Goal: Information Seeking & Learning: Learn about a topic

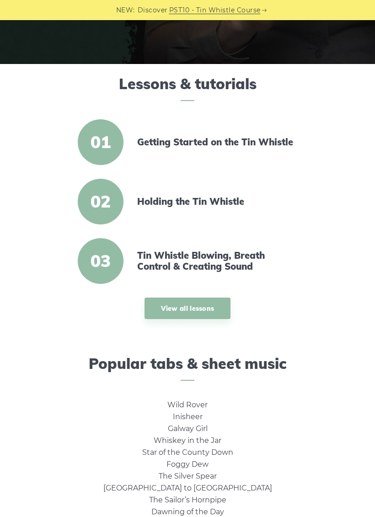
scroll to position [197, 0]
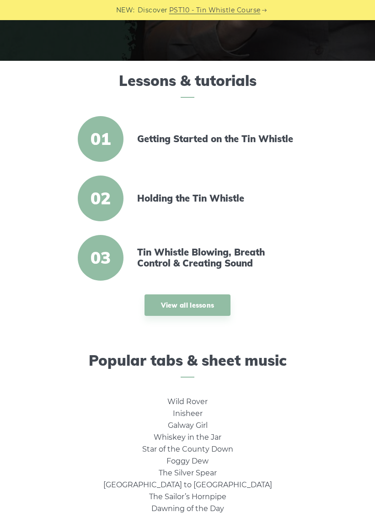
click at [202, 304] on link "View all lessons" at bounding box center [187, 304] width 86 height 21
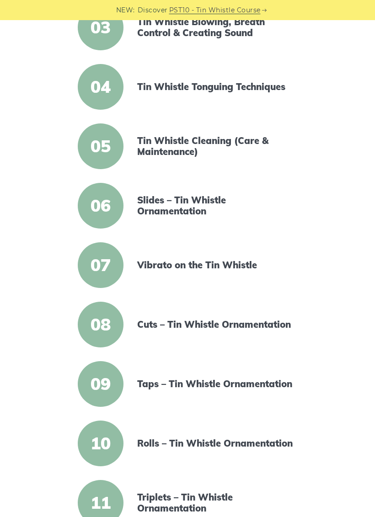
scroll to position [362, 0]
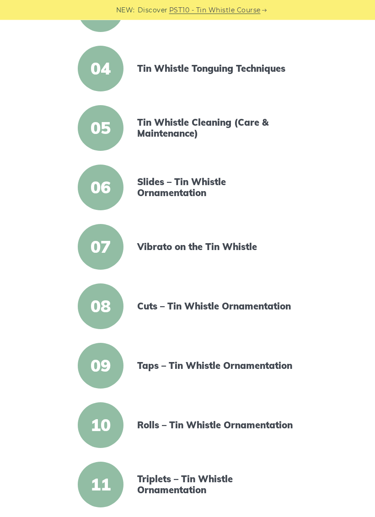
click at [226, 242] on link "Vibrato on the Tin Whistle" at bounding box center [215, 247] width 157 height 11
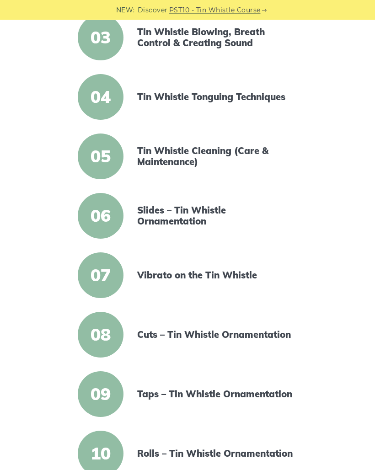
scroll to position [325, 0]
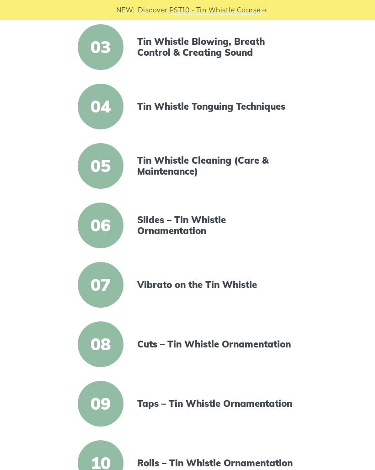
click at [189, 223] on link "Slides – Tin Whistle Ornamentation" at bounding box center [215, 225] width 157 height 22
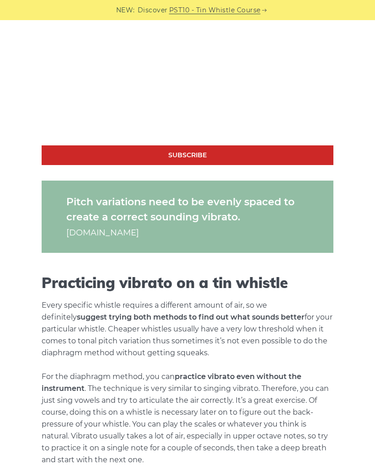
scroll to position [831, 0]
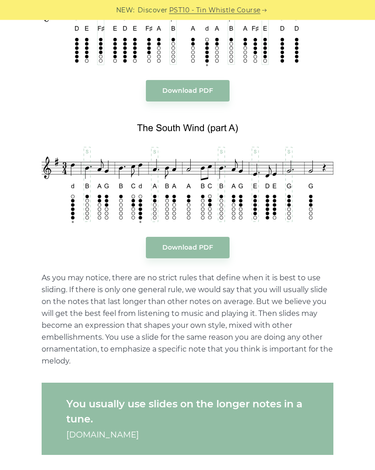
scroll to position [1049, 0]
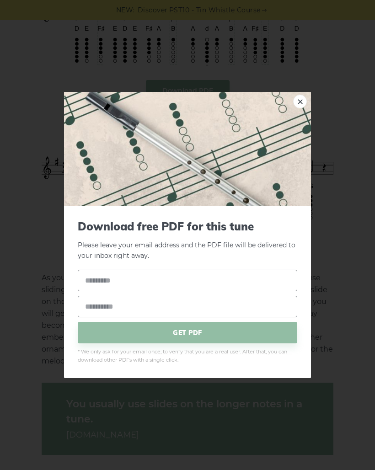
click at [299, 108] on link "×" at bounding box center [300, 102] width 14 height 14
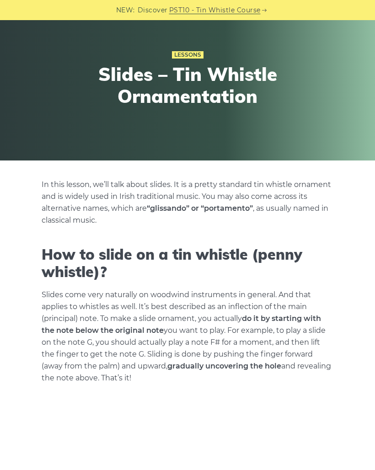
scroll to position [0, 0]
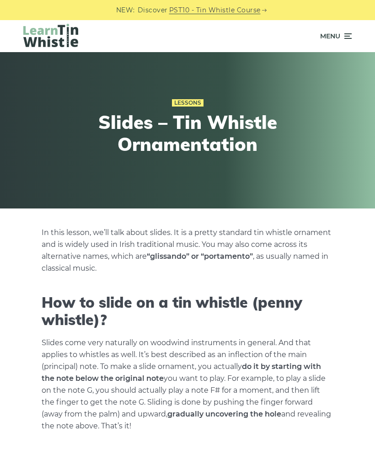
click at [348, 32] on icon at bounding box center [346, 36] width 9 height 11
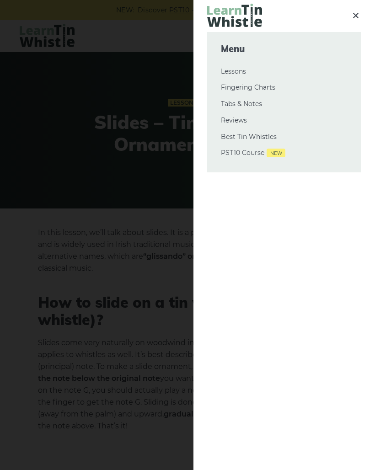
click at [125, 254] on div at bounding box center [187, 235] width 375 height 470
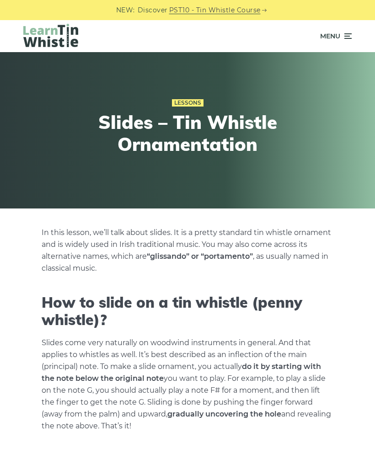
click at [326, 38] on span "Menu" at bounding box center [330, 36] width 20 height 23
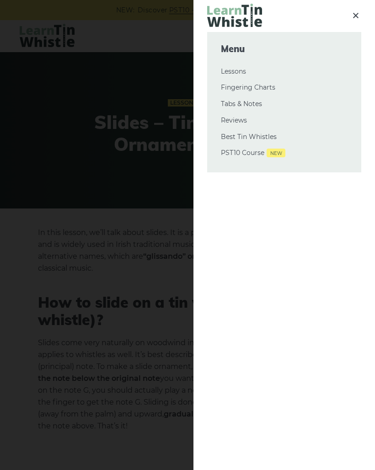
click at [160, 173] on div at bounding box center [187, 235] width 375 height 470
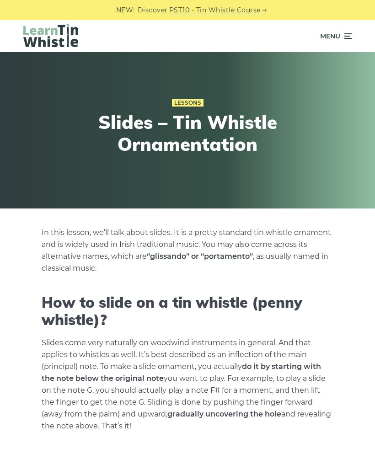
click at [228, 13] on link "PST10 - Tin Whistle Course" at bounding box center [214, 10] width 91 height 11
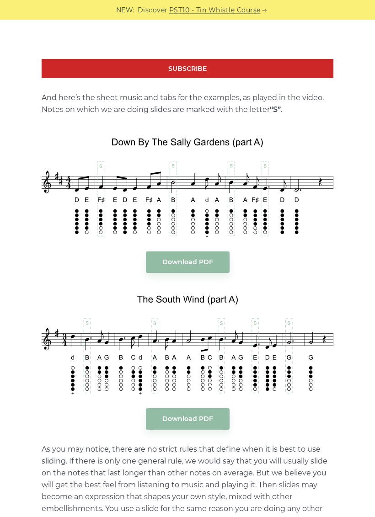
scroll to position [877, 0]
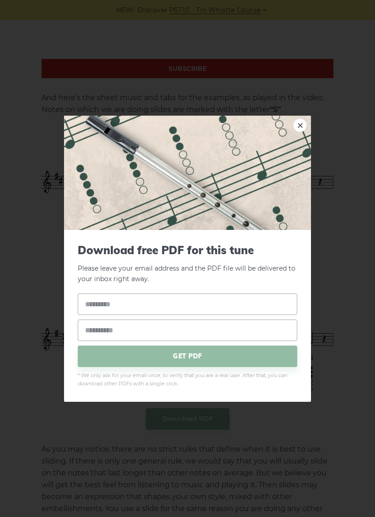
click at [344, 126] on div "× Download free PDF for this tune Please leave your email address and the PDF f…" at bounding box center [187, 258] width 375 height 517
click at [37, 304] on div "× Download free PDF for this tune Please leave your email address and the PDF f…" at bounding box center [187, 258] width 375 height 517
click at [67, 450] on div "× Download free PDF for this tune Please leave your email address and the PDF f…" at bounding box center [187, 258] width 375 height 517
click at [299, 132] on link "×" at bounding box center [300, 125] width 14 height 14
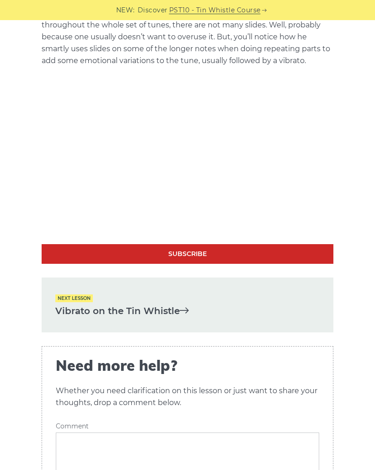
scroll to position [1699, 0]
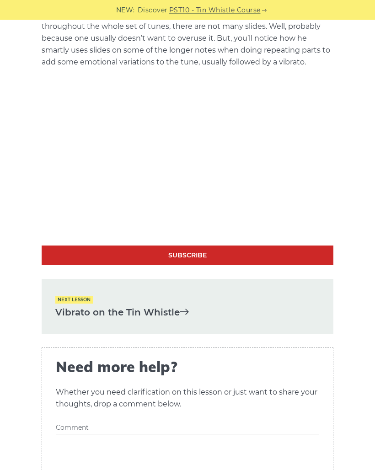
click at [170, 310] on link "Vibrato on the Tin Whistle" at bounding box center [187, 312] width 264 height 15
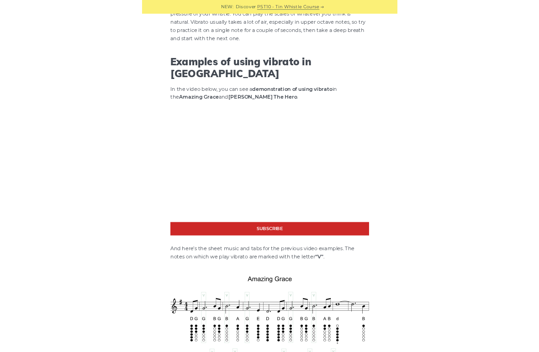
scroll to position [1249, 0]
